Goal: Find specific page/section: Find specific page/section

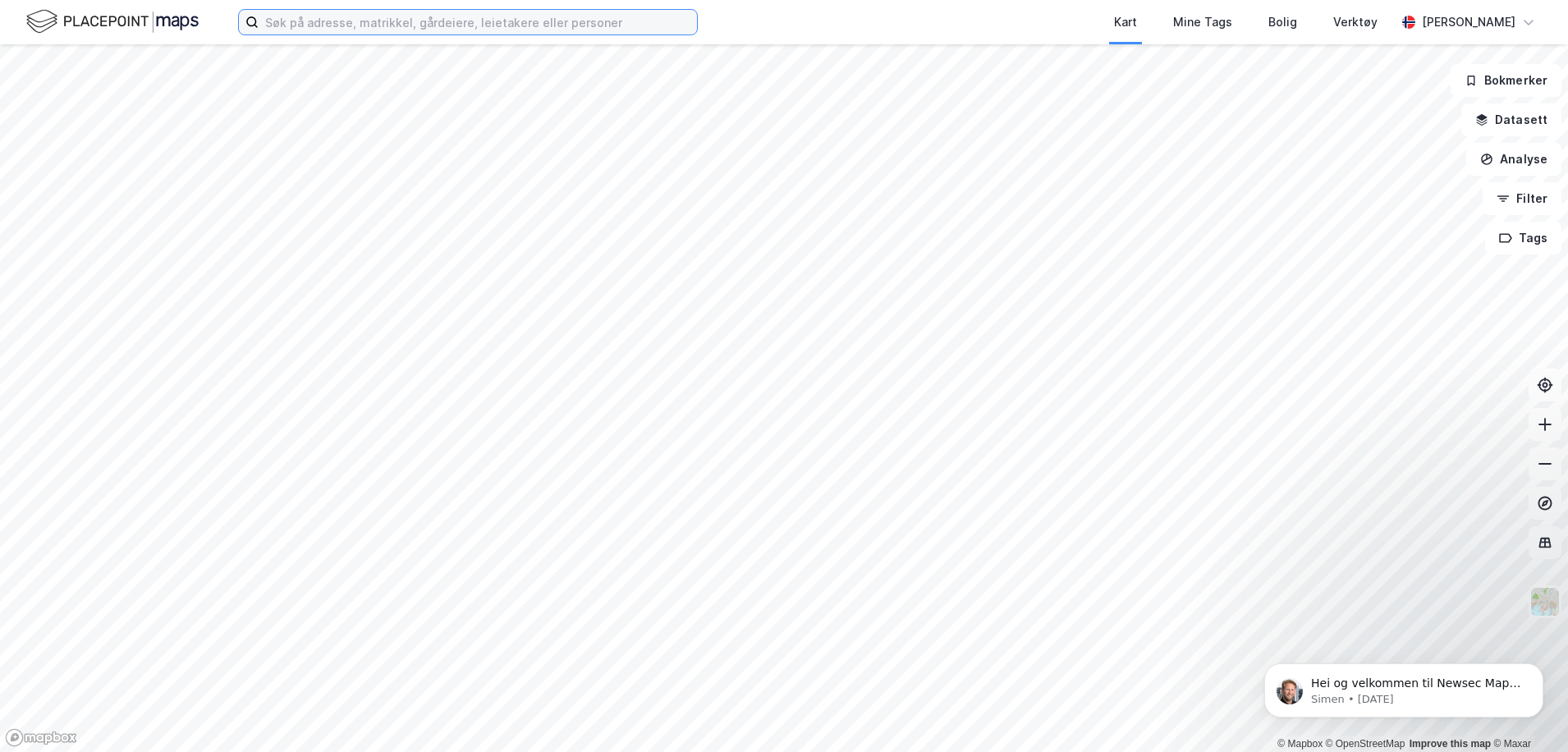
click at [308, 22] on input at bounding box center [478, 22] width 438 height 25
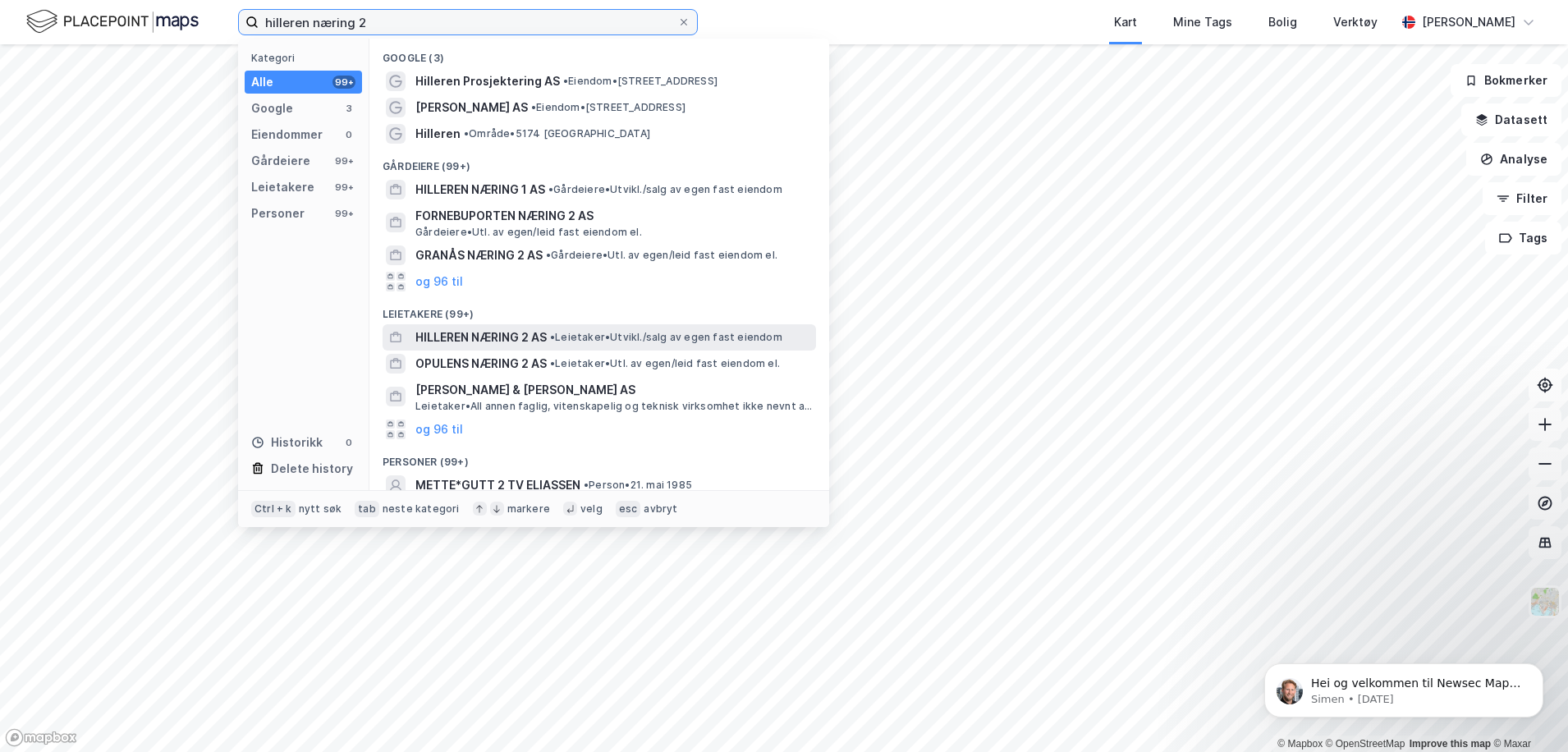
type input "hilleren næring 2"
click at [486, 339] on span "HILLEREN NÆRING 2 AS" at bounding box center [481, 337] width 131 height 19
